Goal: Check status: Check status

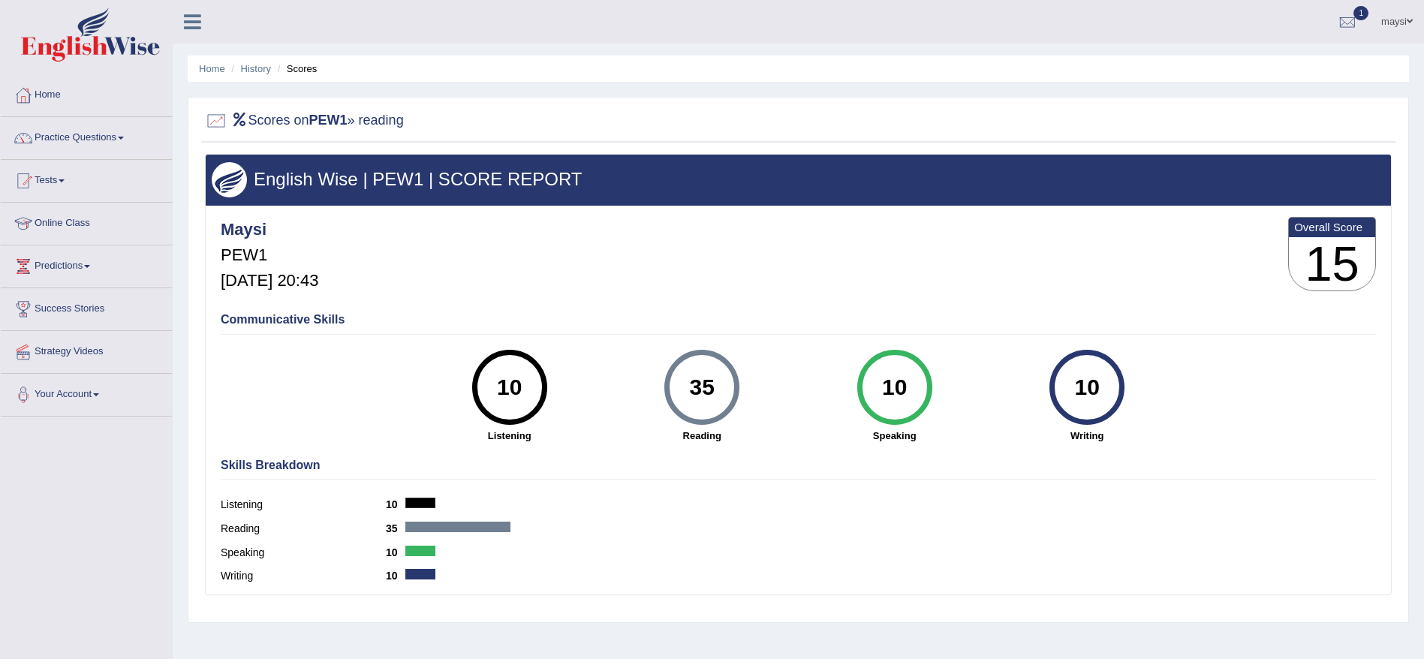
click at [41, 97] on link "Home" at bounding box center [86, 93] width 171 height 38
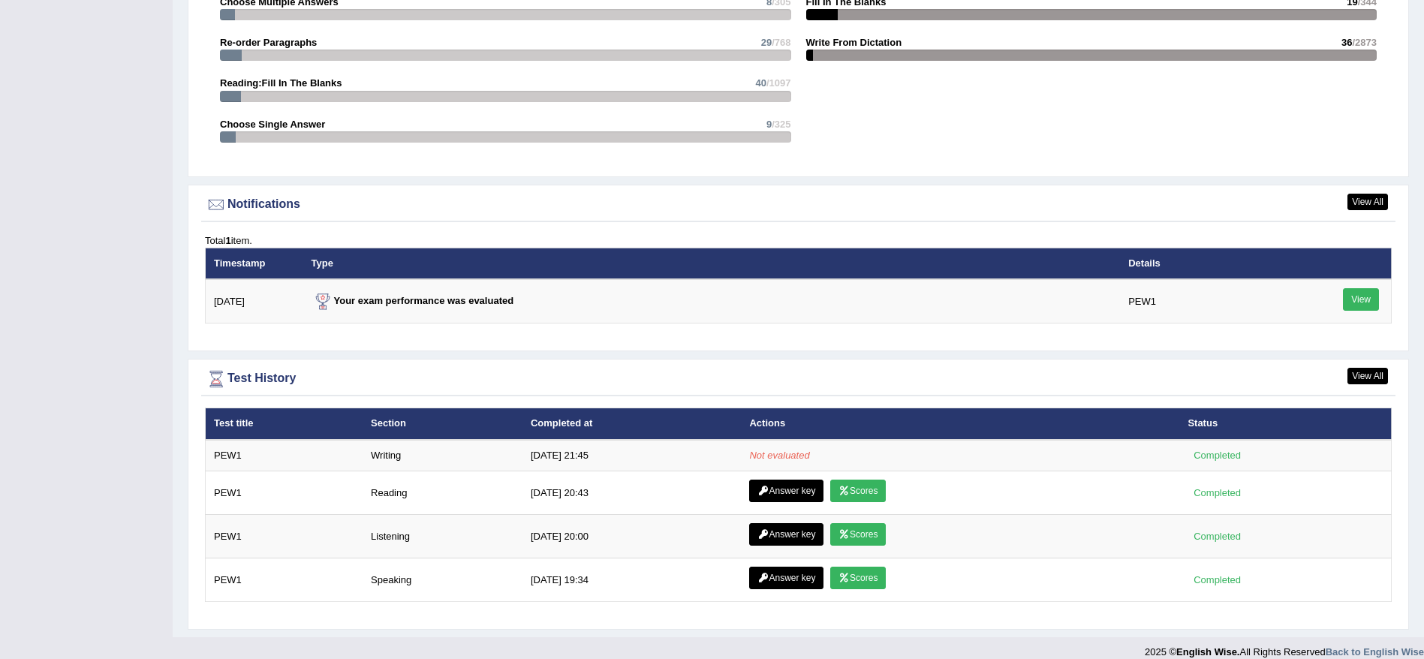
scroll to position [1668, 0]
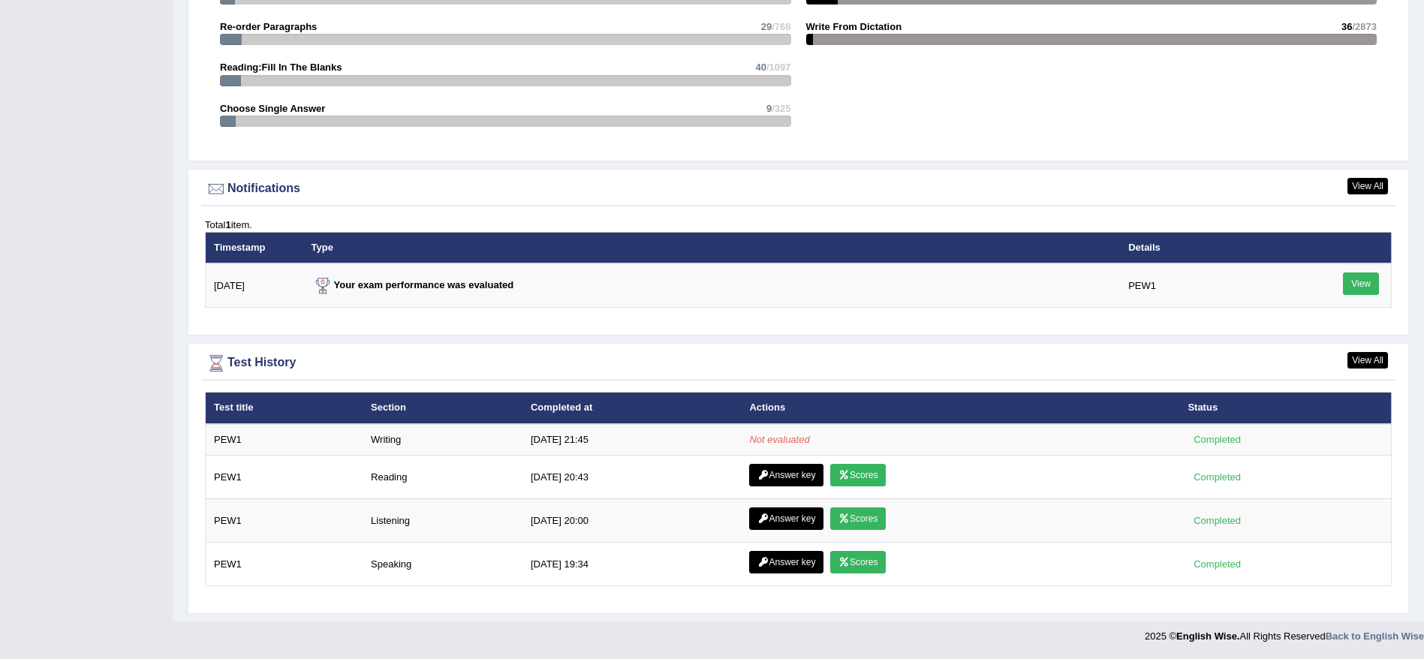
drag, startPoint x: 1433, startPoint y: 120, endPoint x: 1440, endPoint y: 567, distance: 446.6
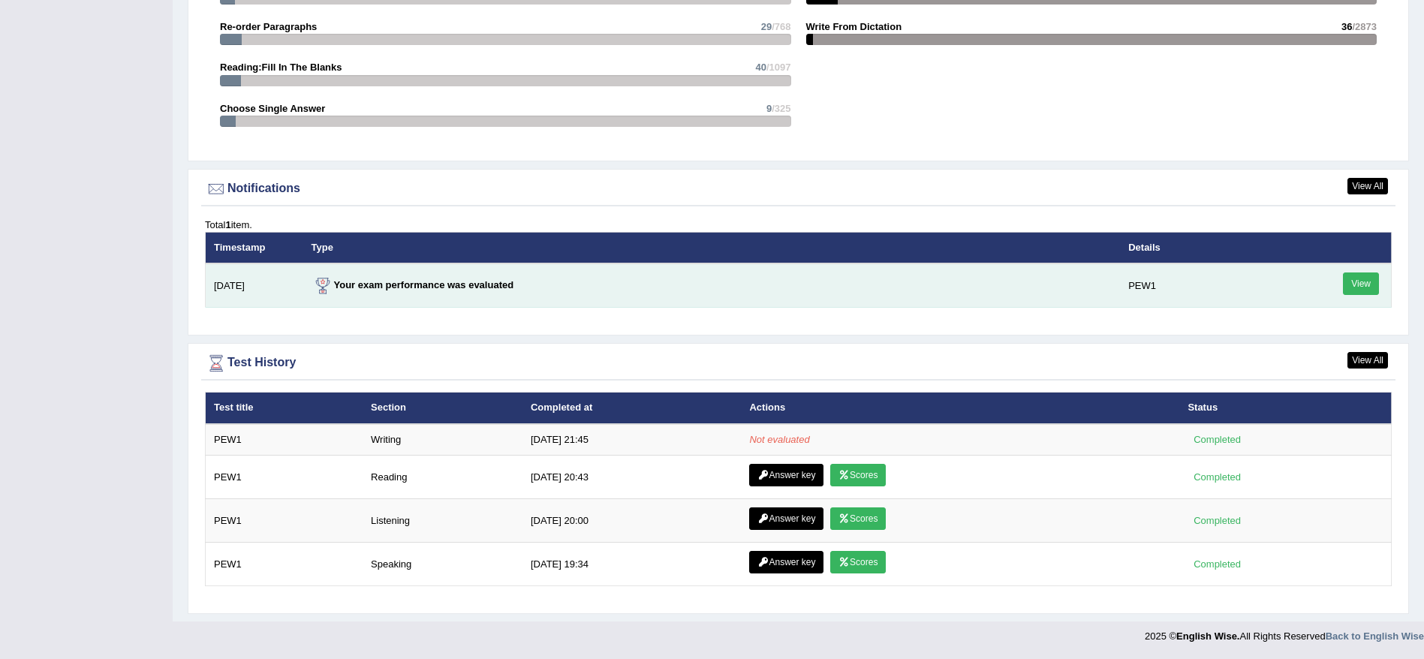
click at [1352, 278] on link "View" at bounding box center [1361, 283] width 36 height 23
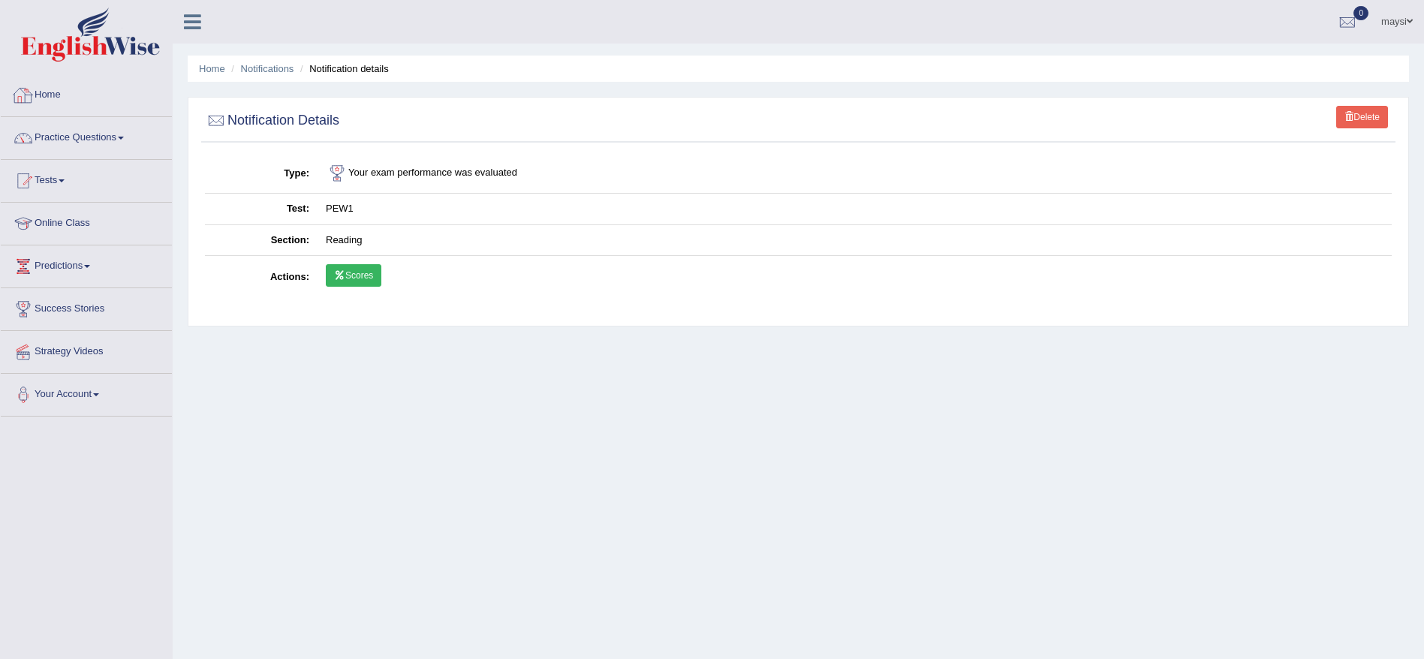
click at [55, 91] on link "Home" at bounding box center [86, 93] width 171 height 38
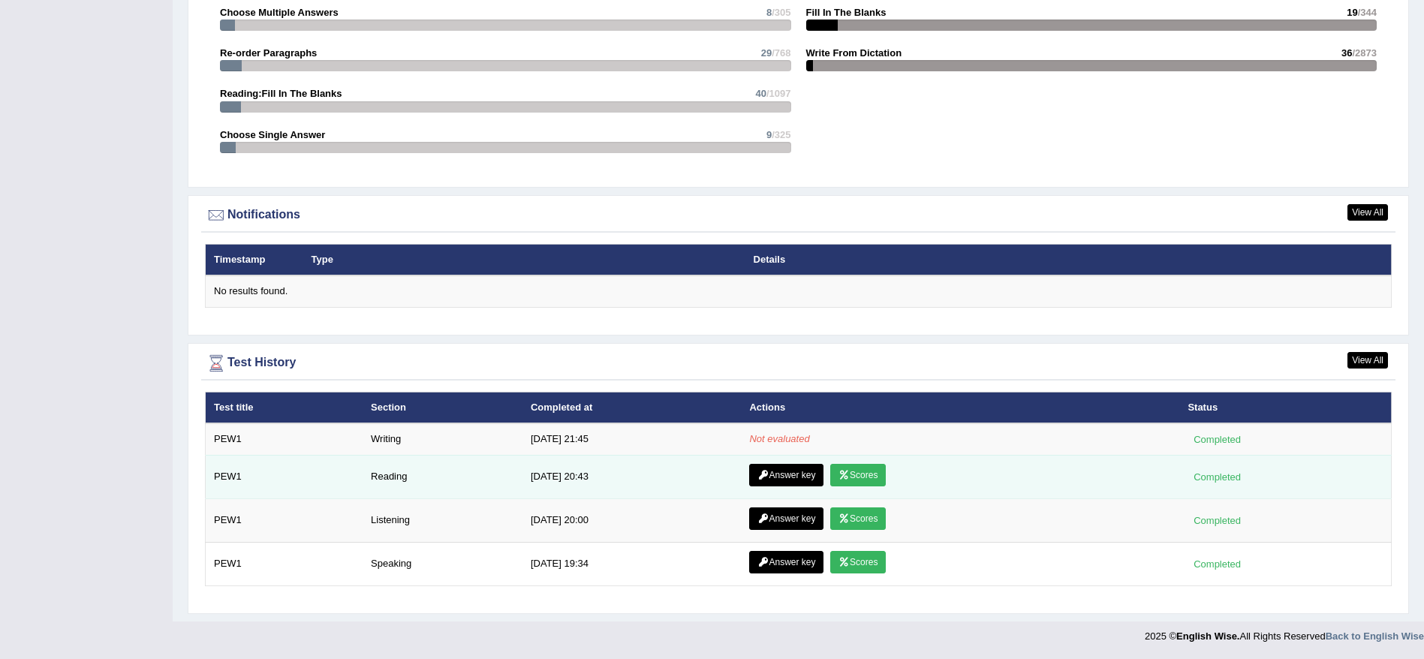
click at [792, 474] on link "Answer key" at bounding box center [786, 475] width 74 height 23
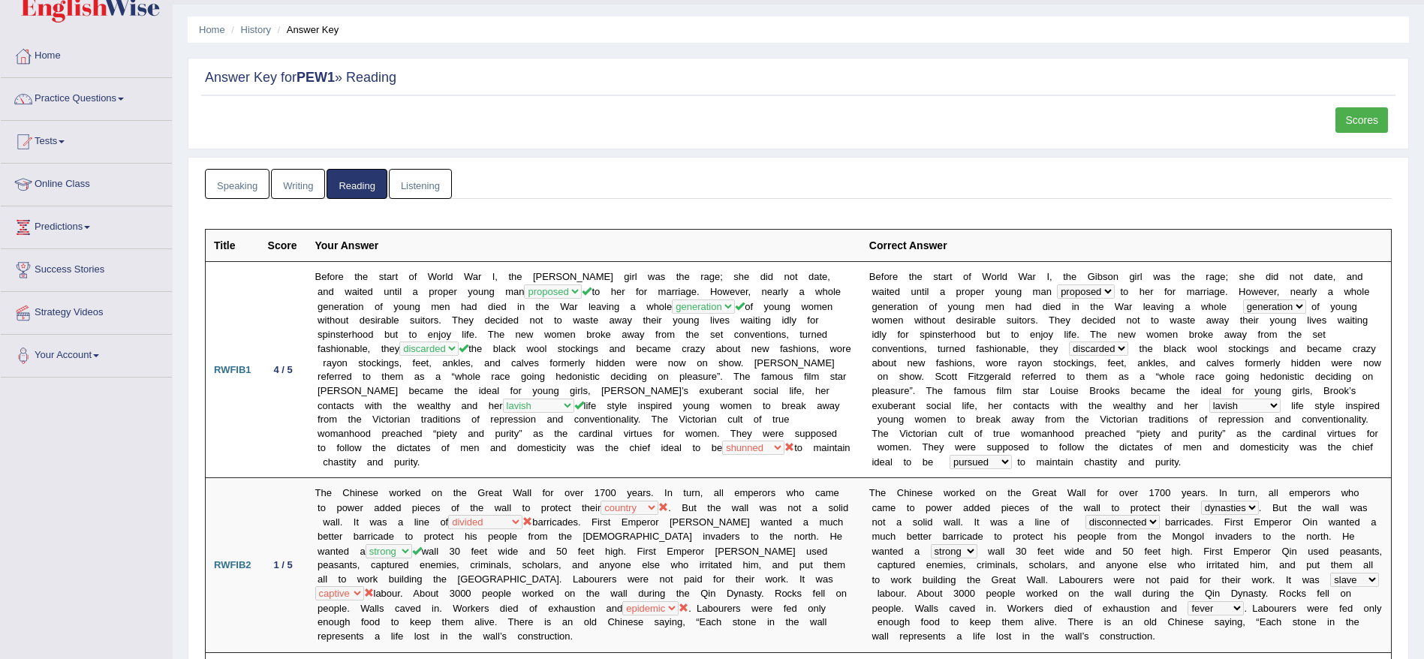
scroll to position [36, 0]
click at [426, 185] on link "Listening" at bounding box center [420, 187] width 63 height 31
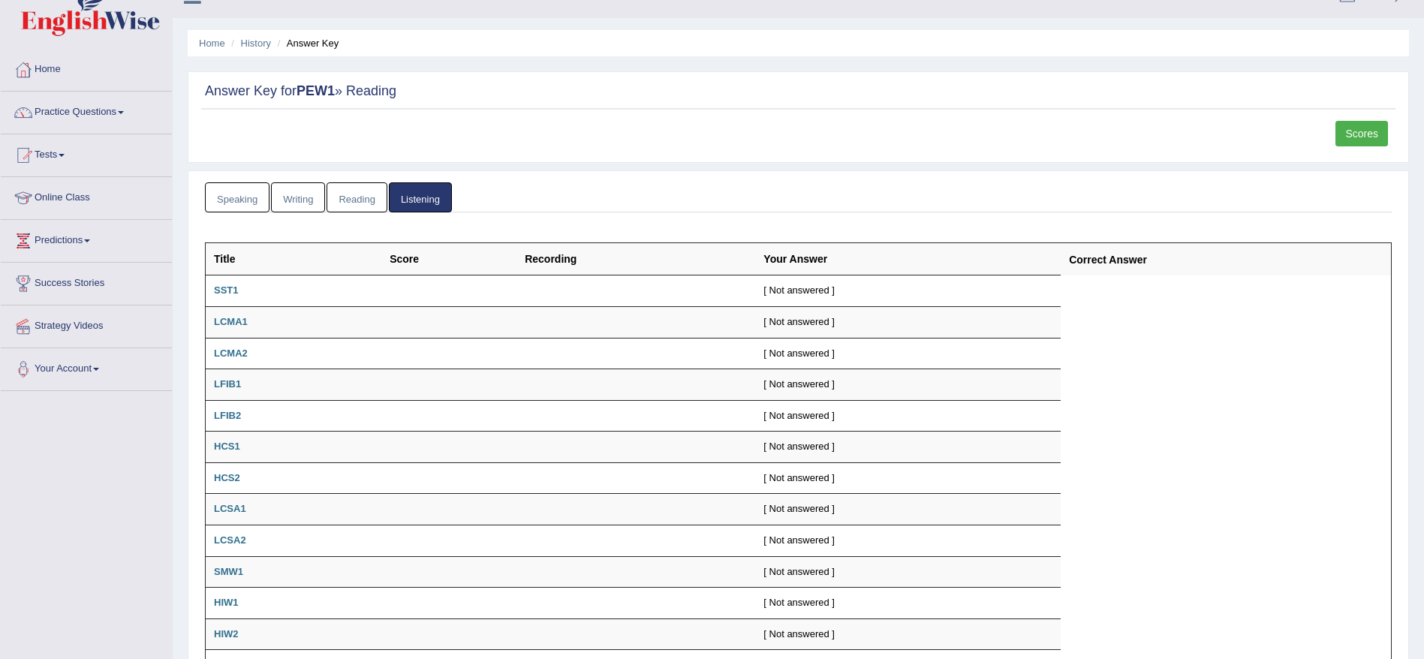
scroll to position [0, 0]
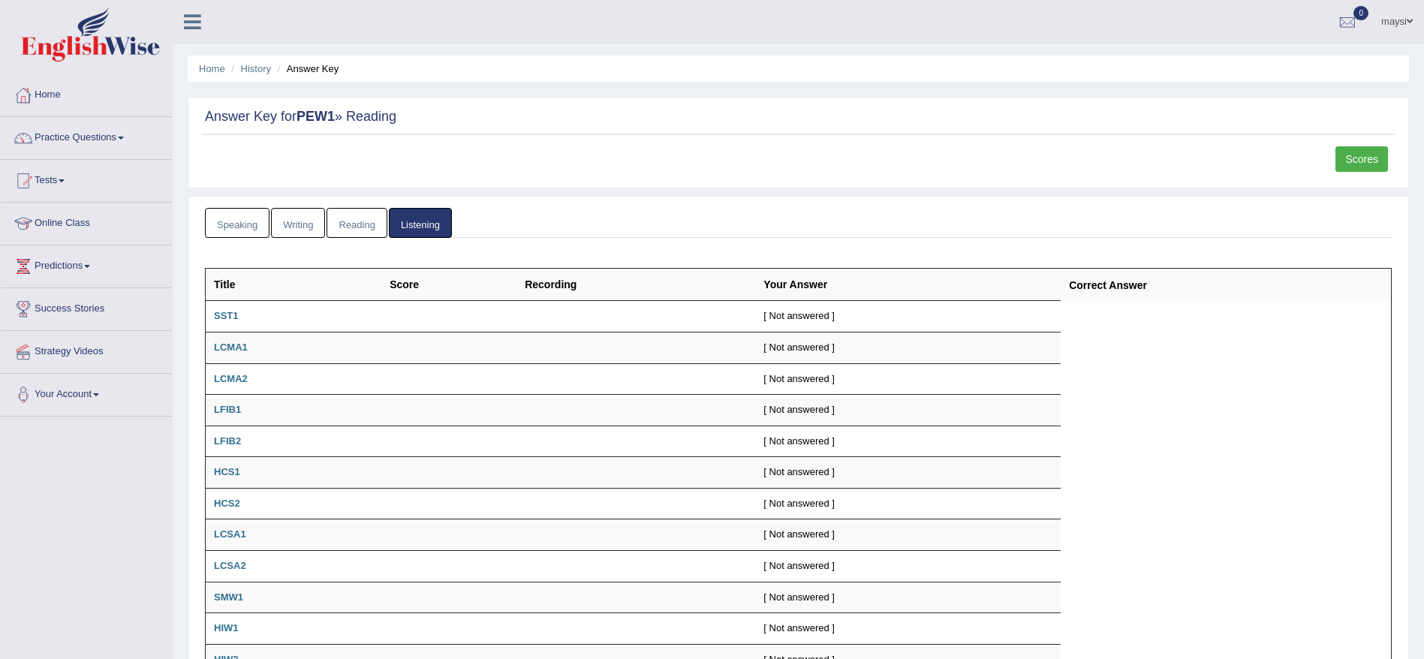
click at [305, 221] on link "Writing" at bounding box center [298, 223] width 54 height 31
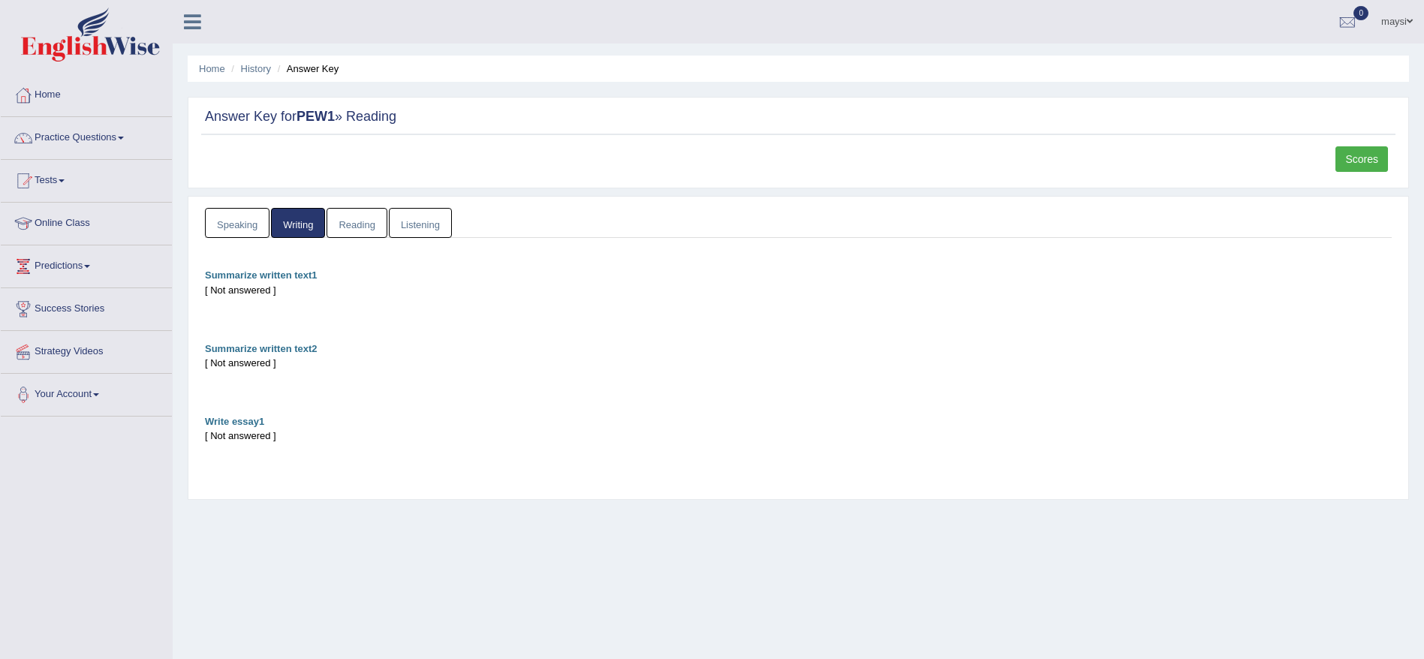
click at [218, 231] on link "Speaking" at bounding box center [237, 223] width 65 height 31
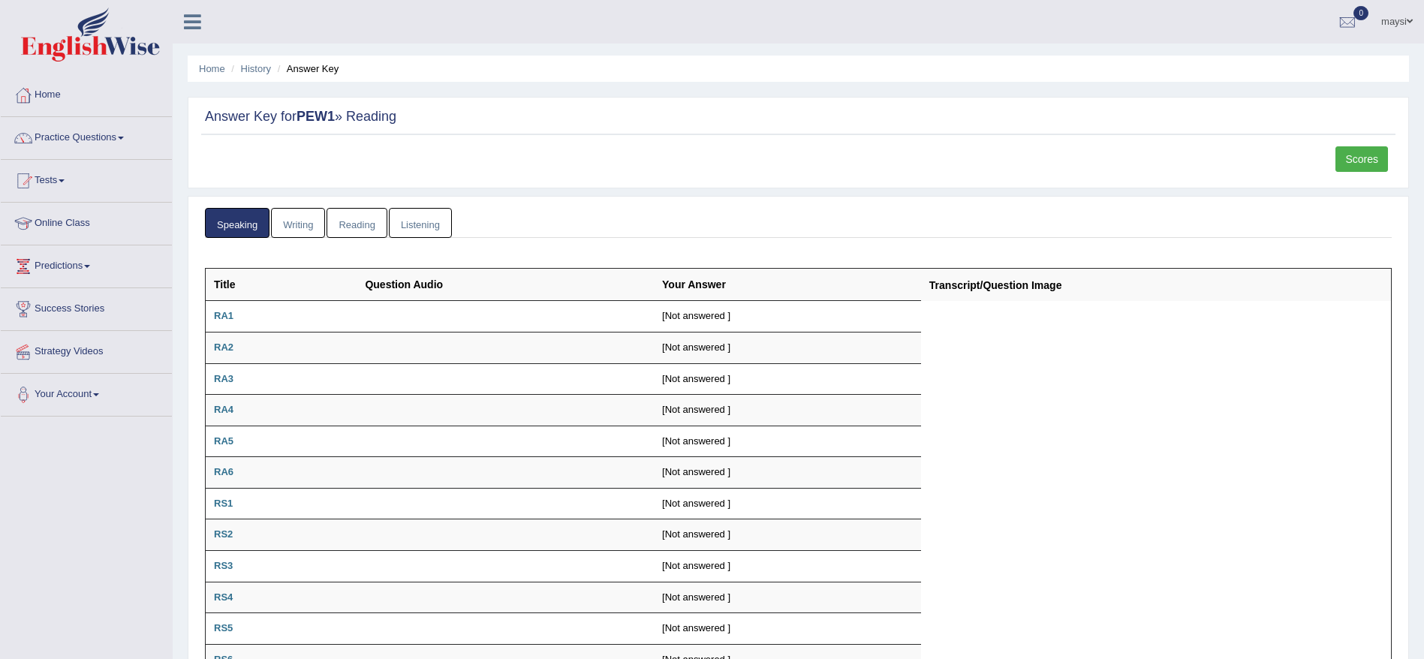
click at [1340, 155] on link "Scores" at bounding box center [1361, 159] width 53 height 26
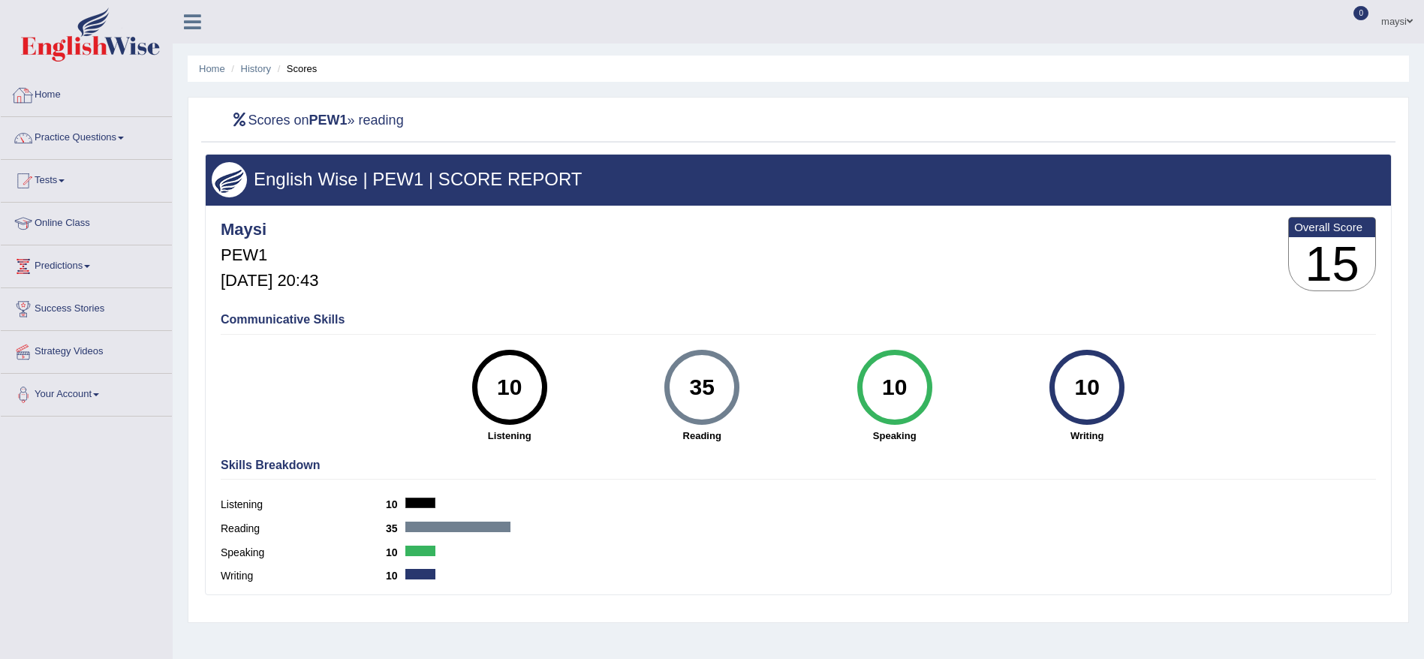
drag, startPoint x: 0, startPoint y: 0, endPoint x: 54, endPoint y: 88, distance: 103.1
click at [54, 88] on link "Home" at bounding box center [86, 93] width 171 height 38
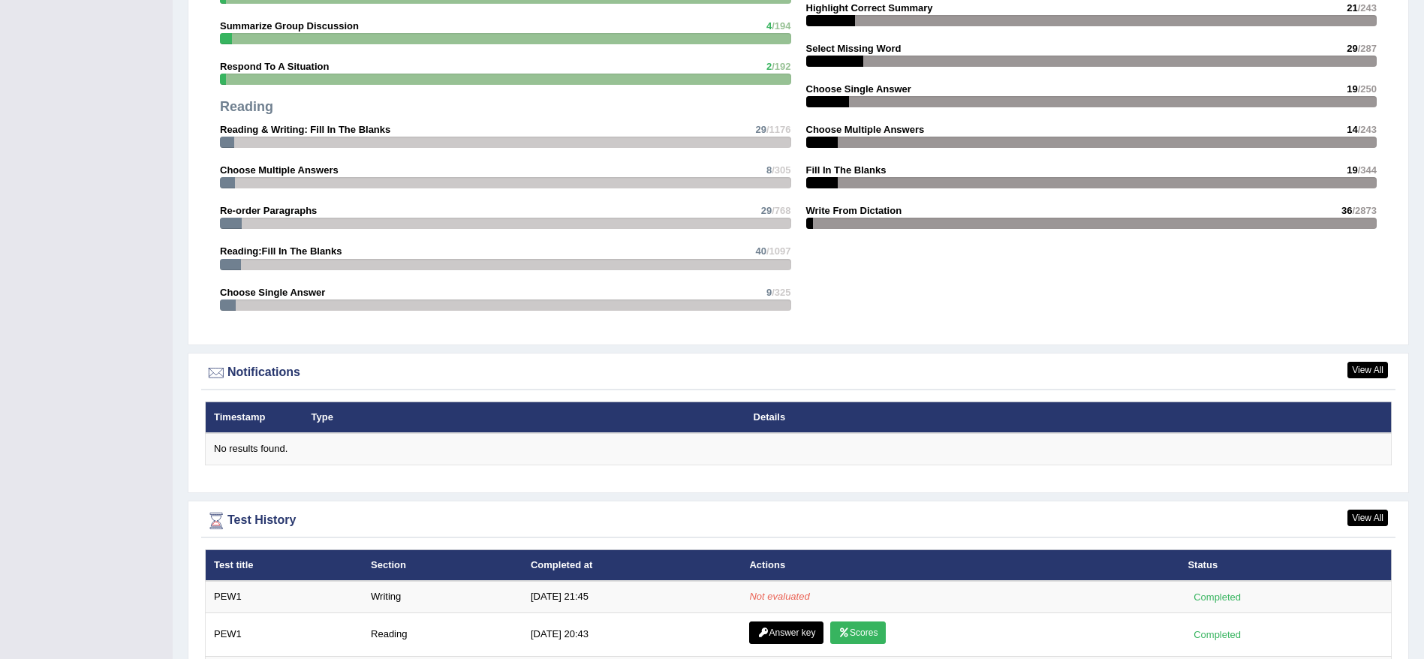
scroll to position [1642, 0]
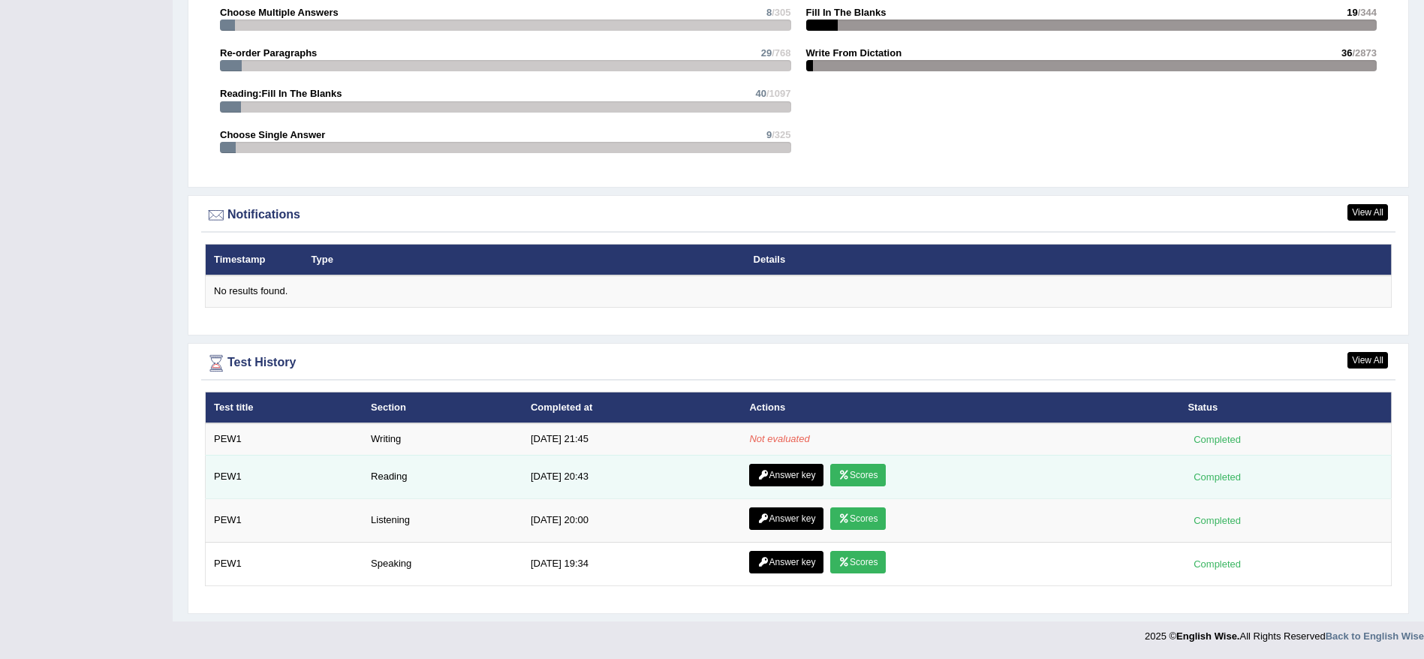
click at [794, 468] on link "Answer key" at bounding box center [786, 475] width 74 height 23
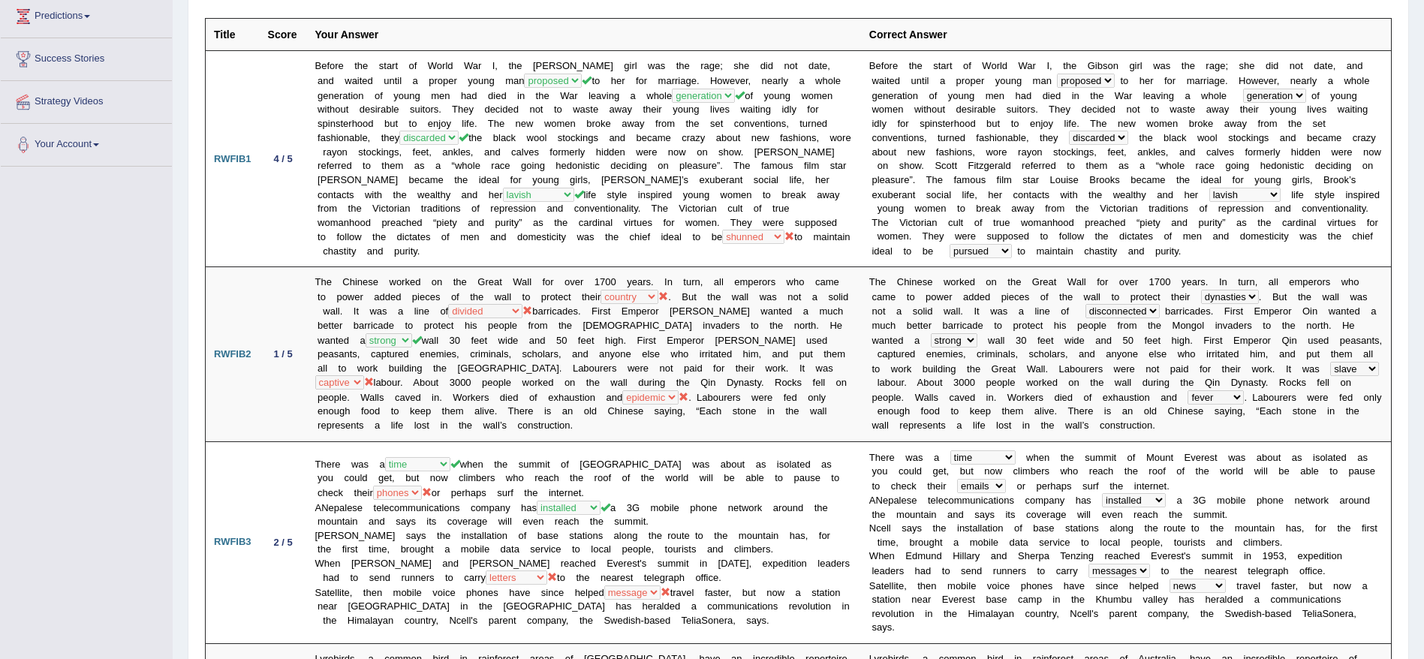
scroll to position [8, 0]
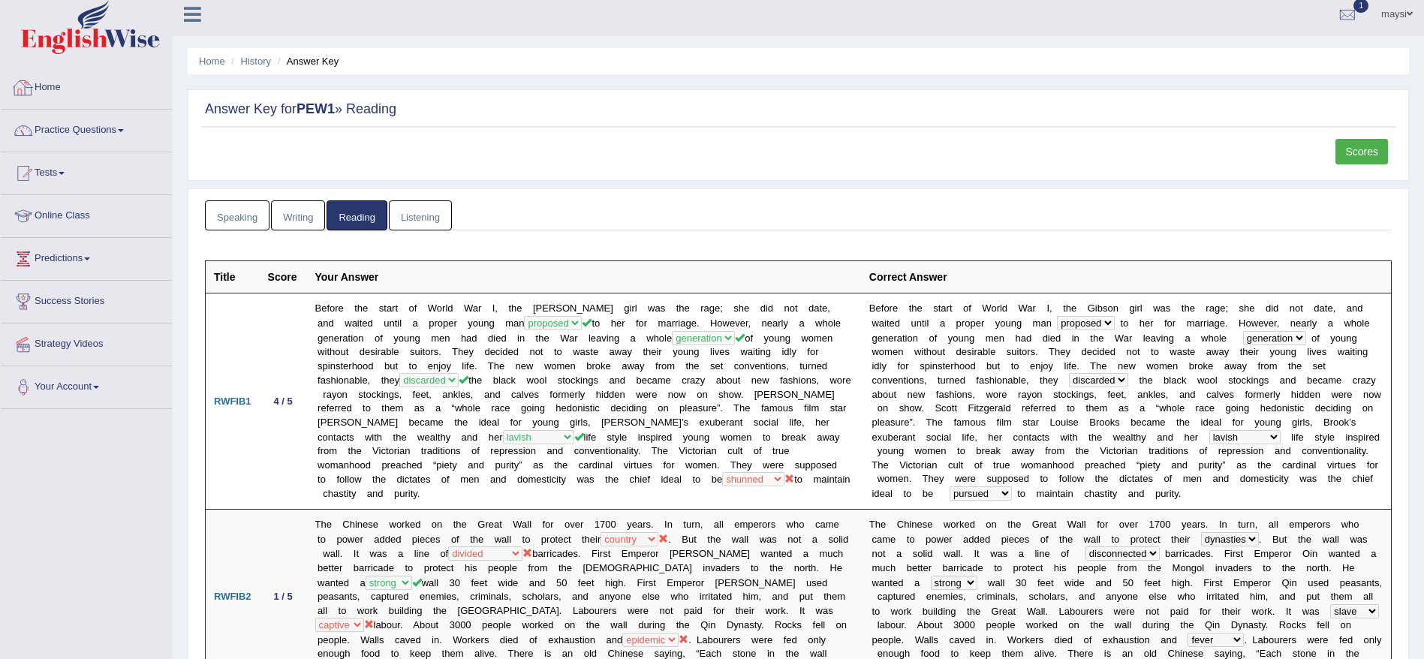
click at [49, 89] on link "Home" at bounding box center [86, 86] width 171 height 38
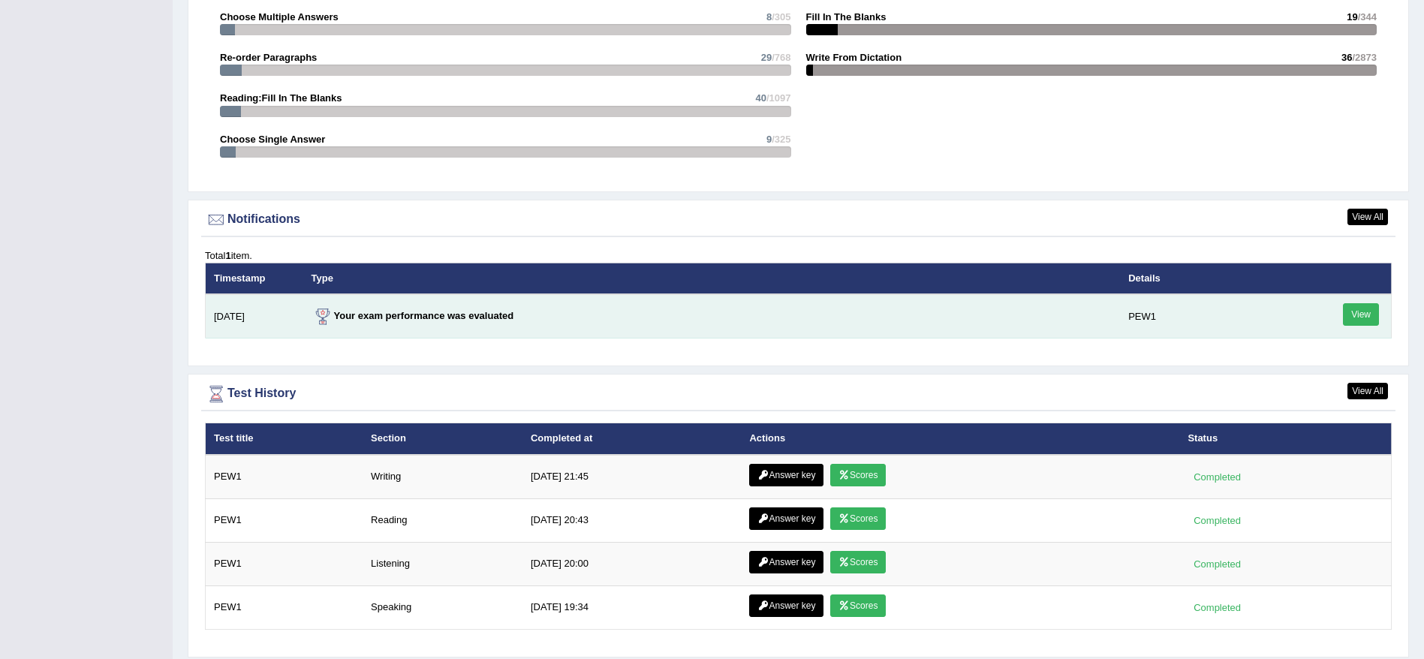
click at [1370, 312] on link "View" at bounding box center [1361, 314] width 36 height 23
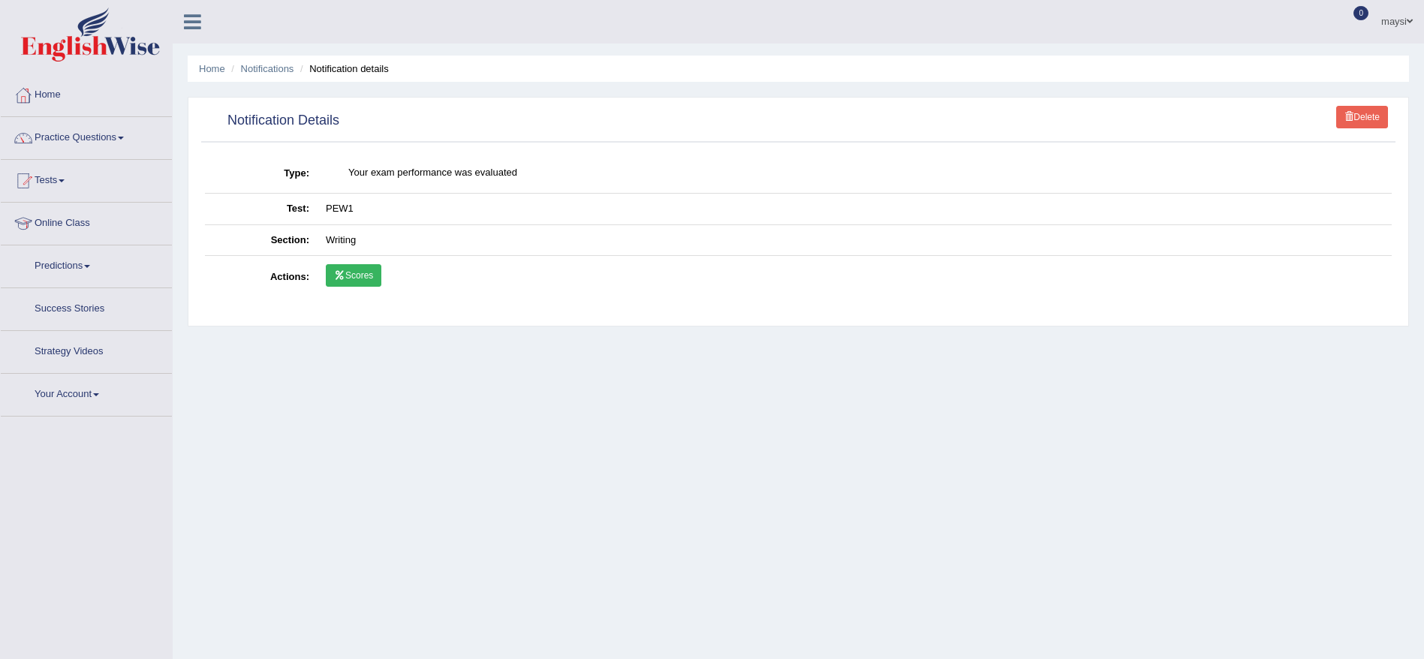
click at [358, 271] on link "Scores" at bounding box center [354, 275] width 56 height 23
click at [215, 68] on link "Home" at bounding box center [212, 68] width 26 height 11
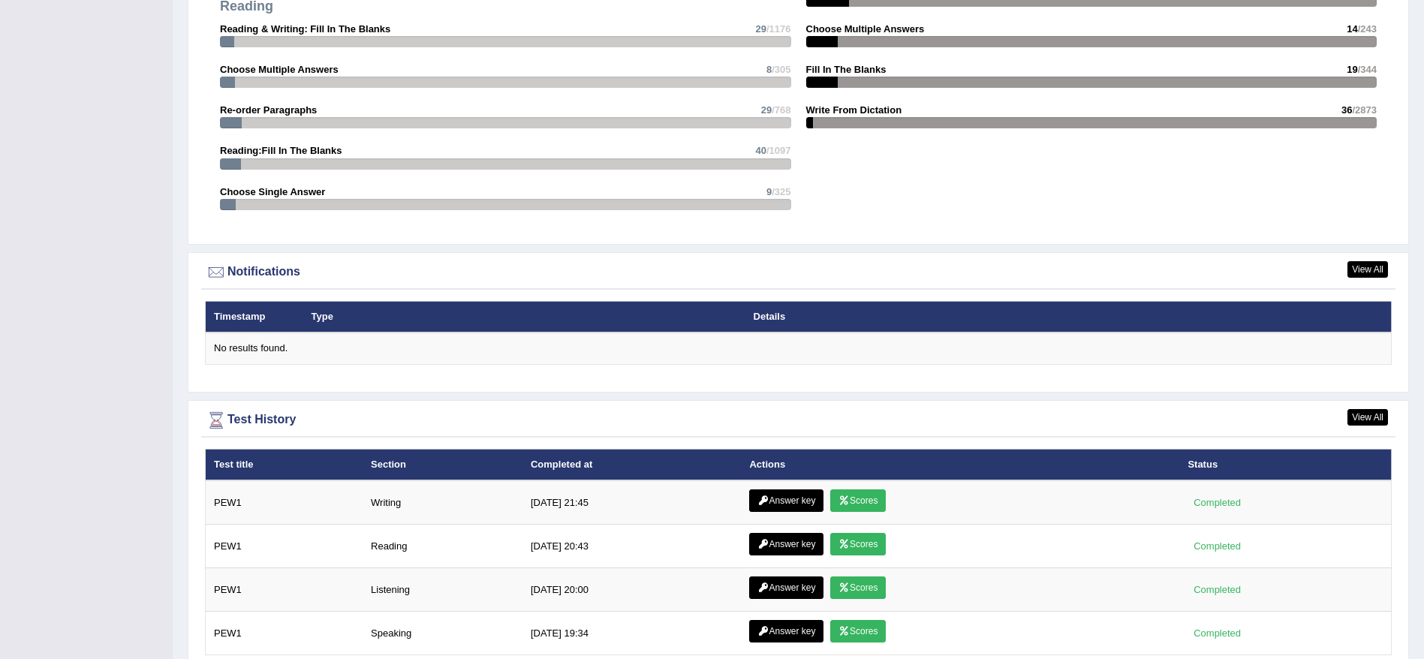
scroll to position [1583, 0]
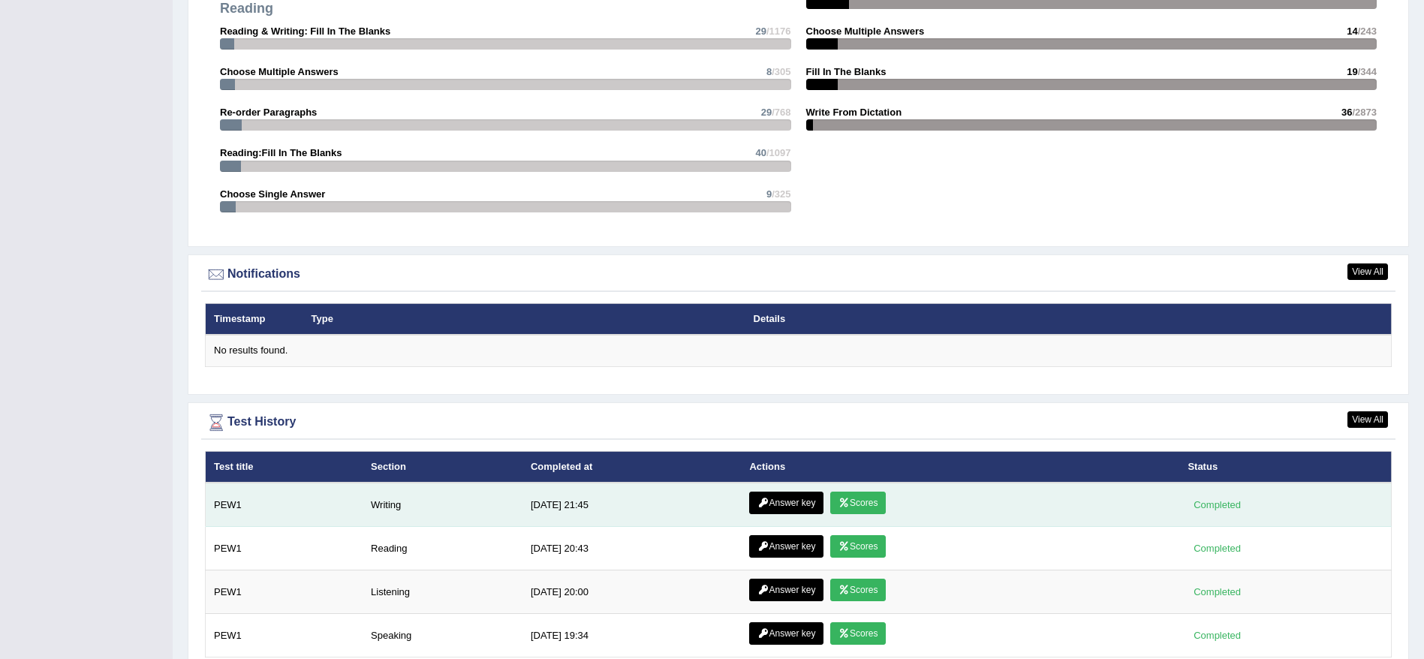
click at [766, 499] on link "Answer key" at bounding box center [786, 503] width 74 height 23
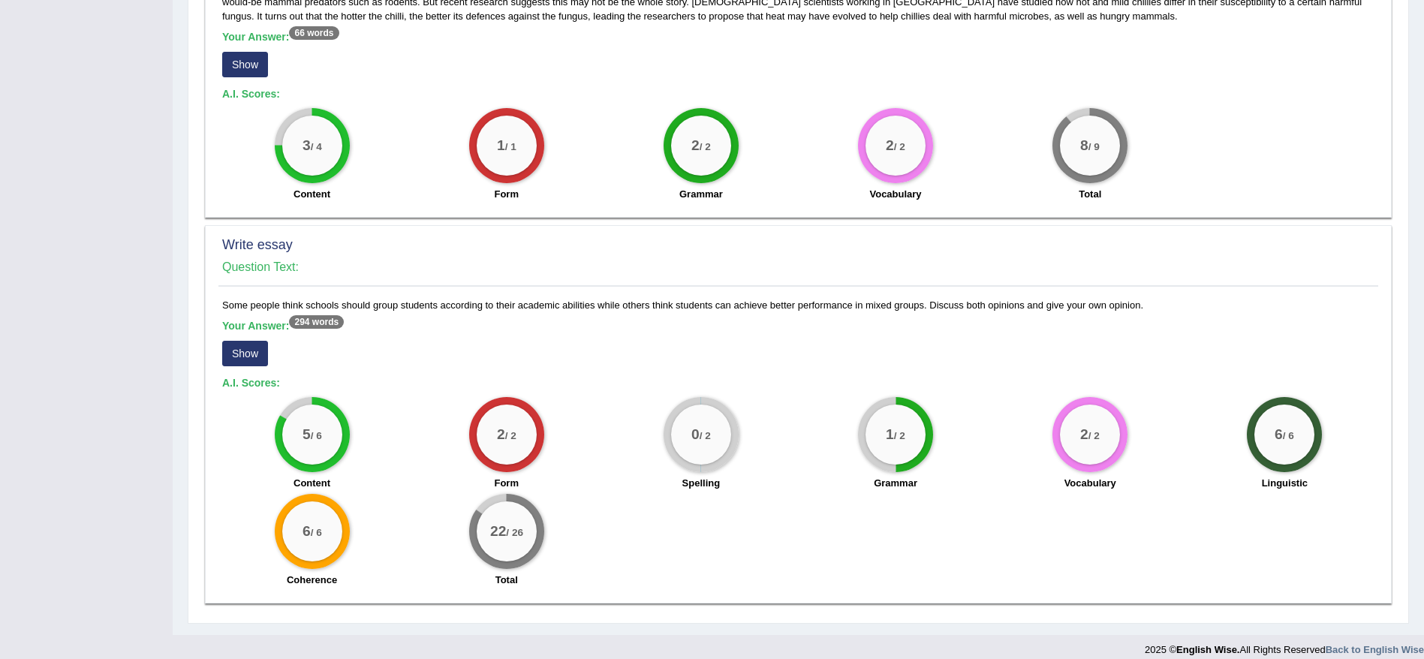
scroll to position [778, 0]
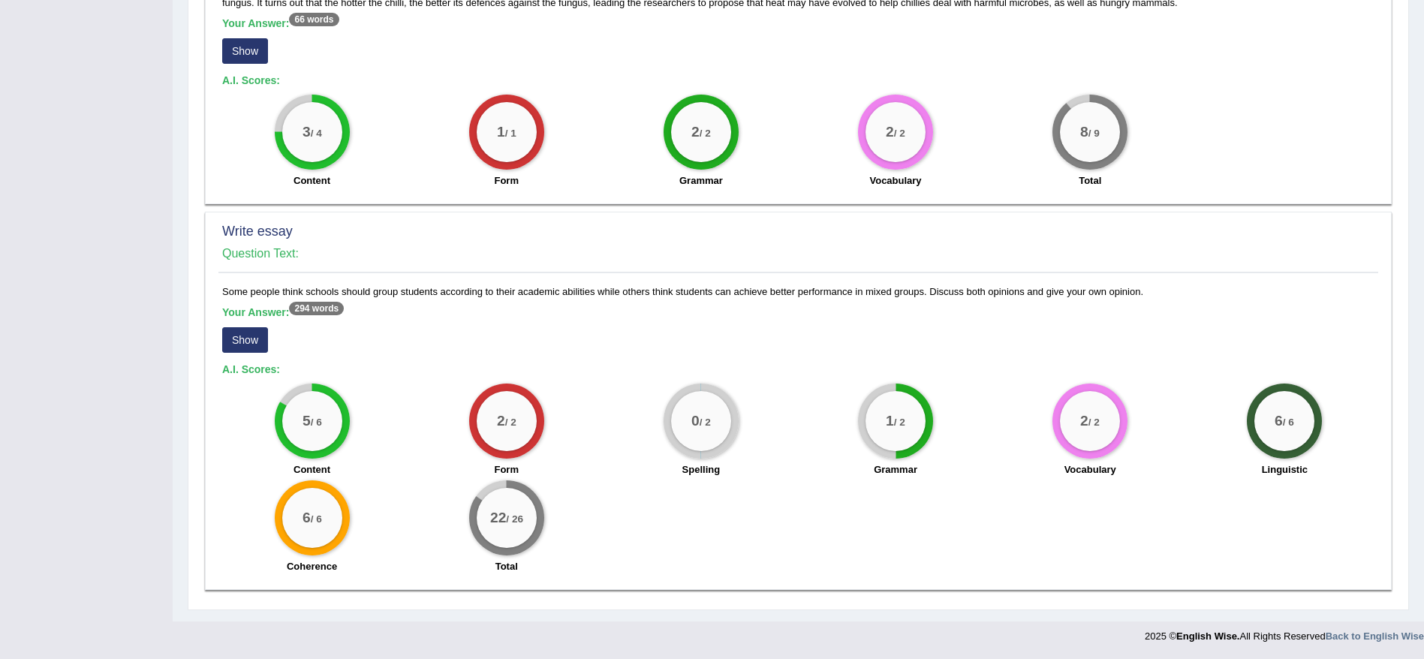
click at [234, 338] on button "Show" at bounding box center [245, 340] width 46 height 26
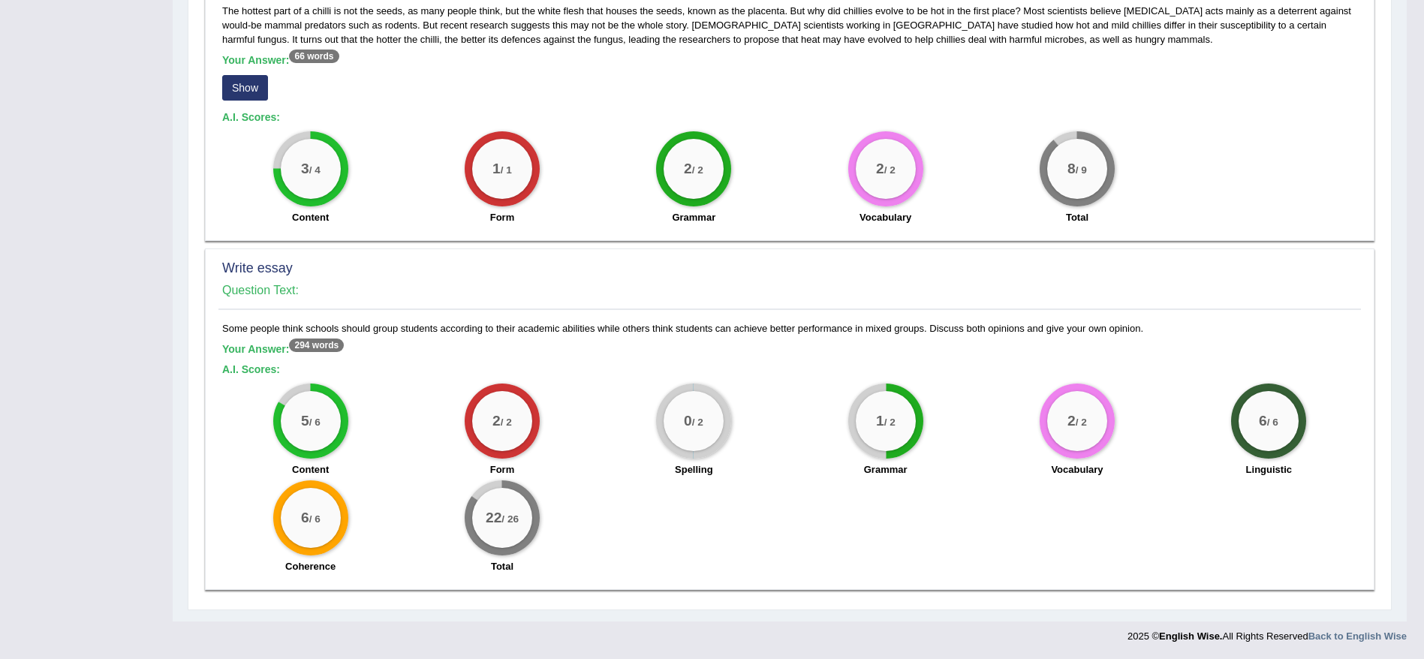
scroll to position [741, 0]
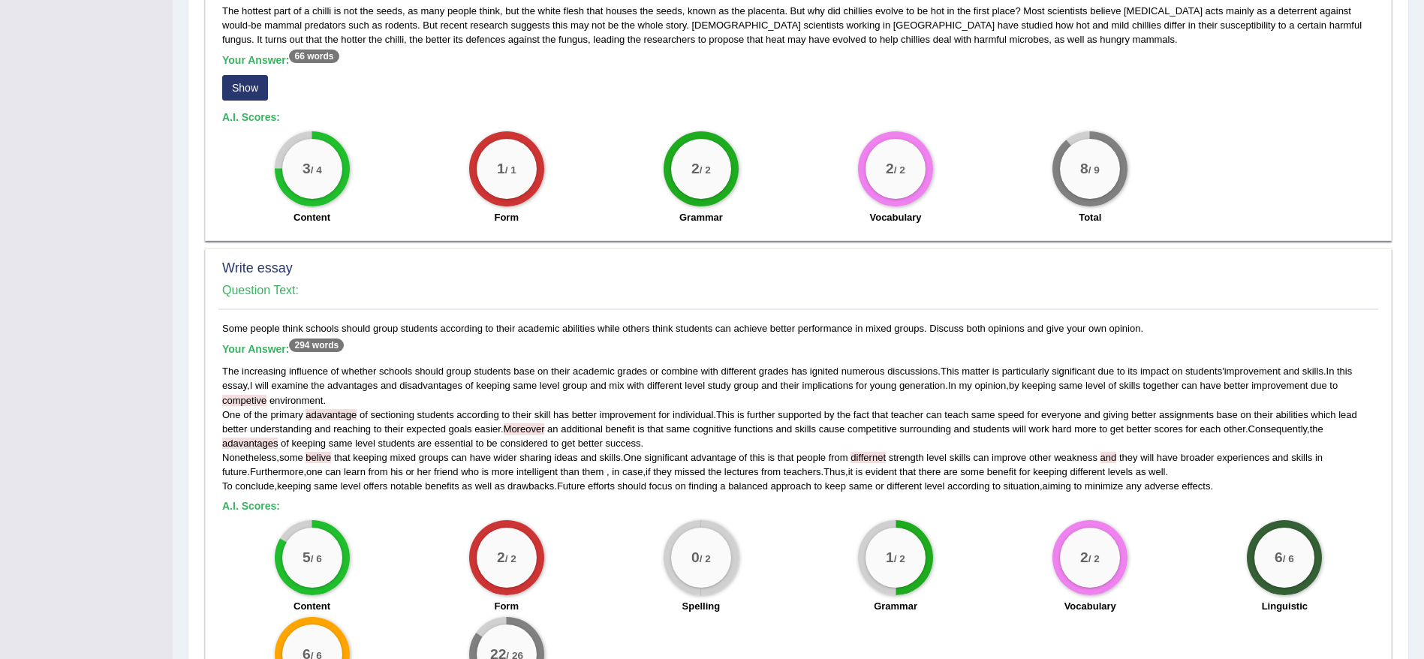
click at [217, 489] on div "Write essay Question Text: Some people think schools should group students acco…" at bounding box center [798, 487] width 1186 height 478
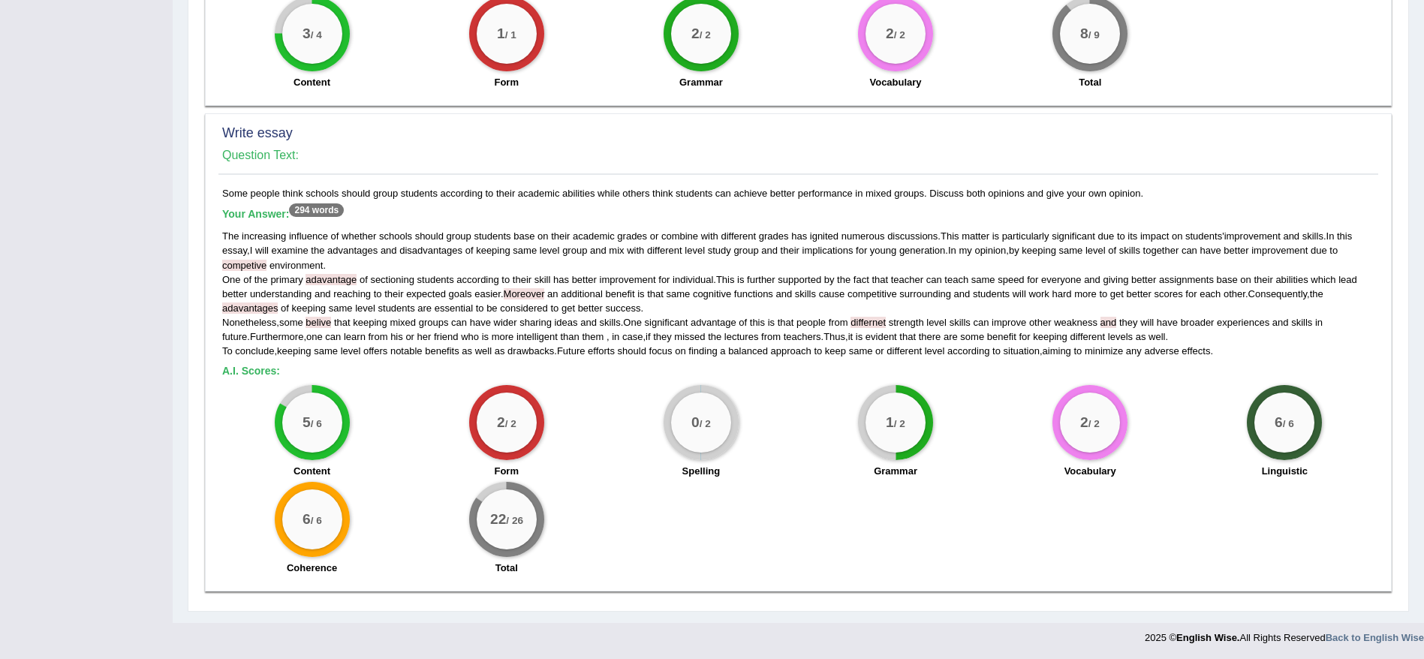
scroll to position [878, 0]
